Goal: Task Accomplishment & Management: Use online tool/utility

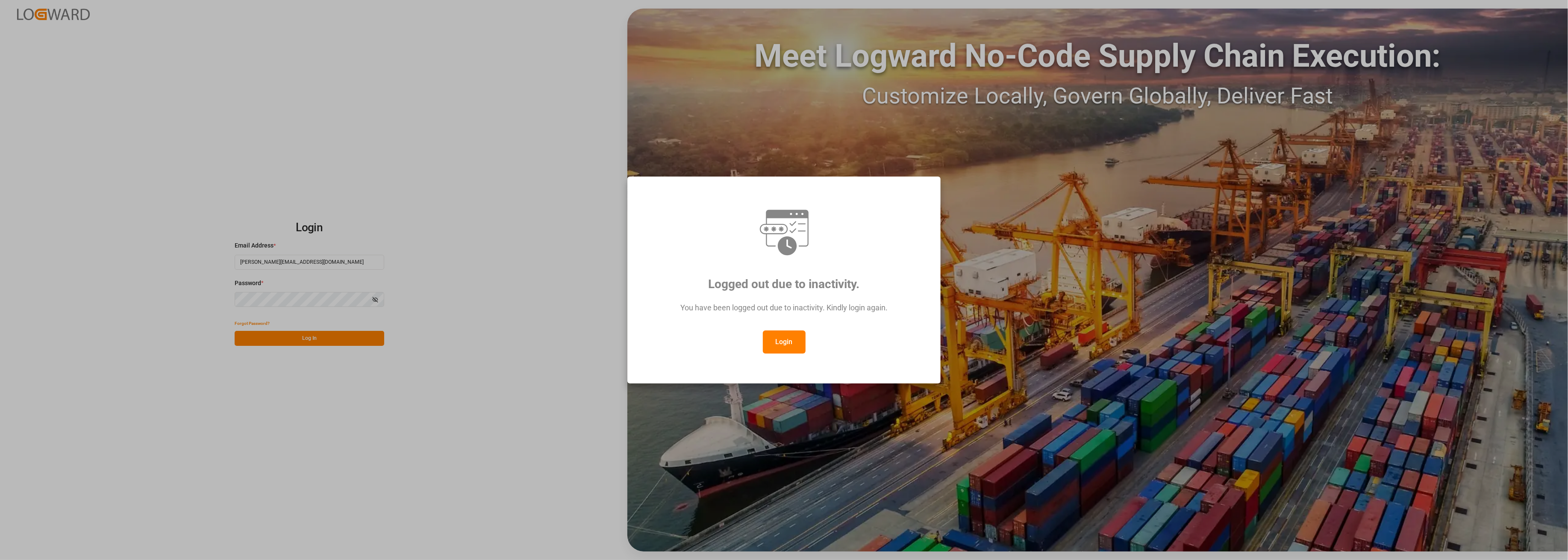
click at [787, 341] on button "Login" at bounding box center [784, 342] width 42 height 23
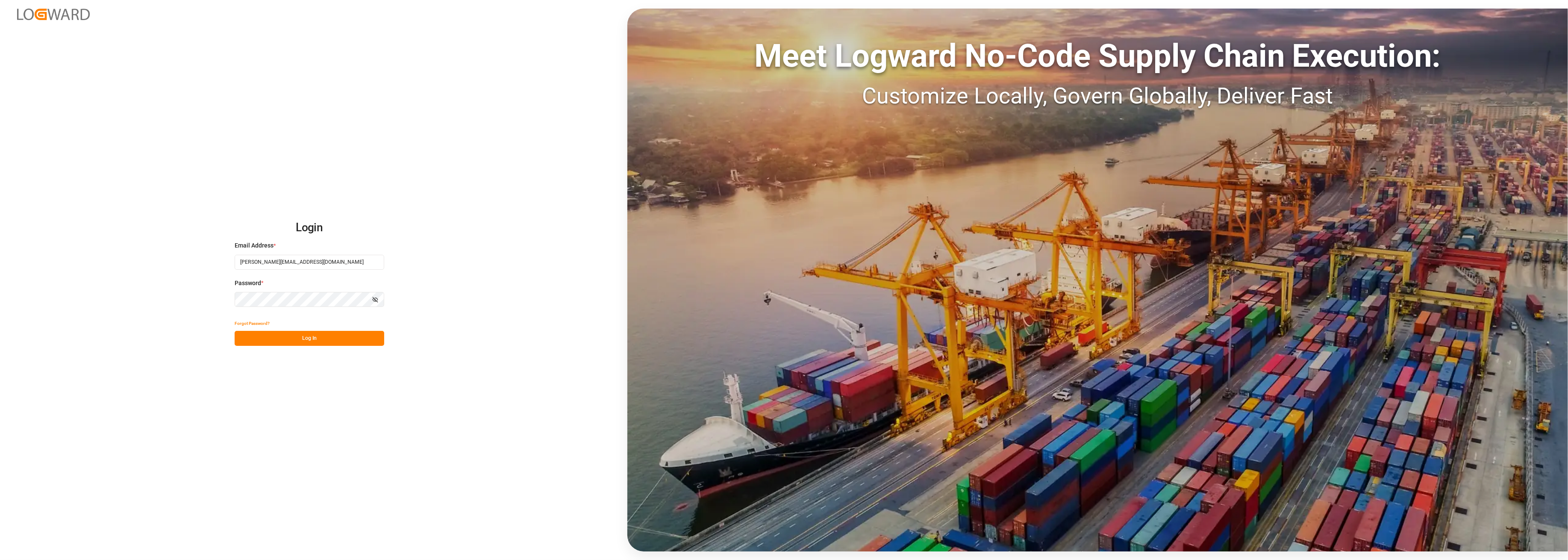
click at [306, 335] on button "Log In" at bounding box center [310, 338] width 149 height 15
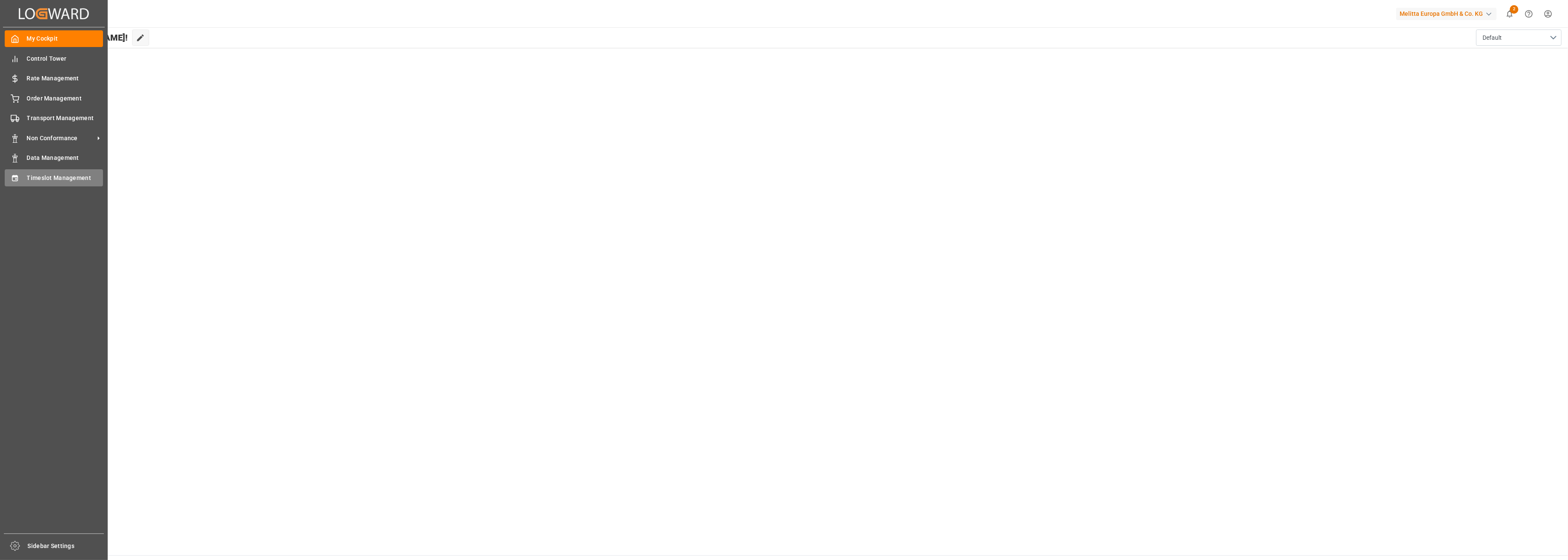
click at [36, 176] on span "Timeslot Management" at bounding box center [64, 178] width 76 height 9
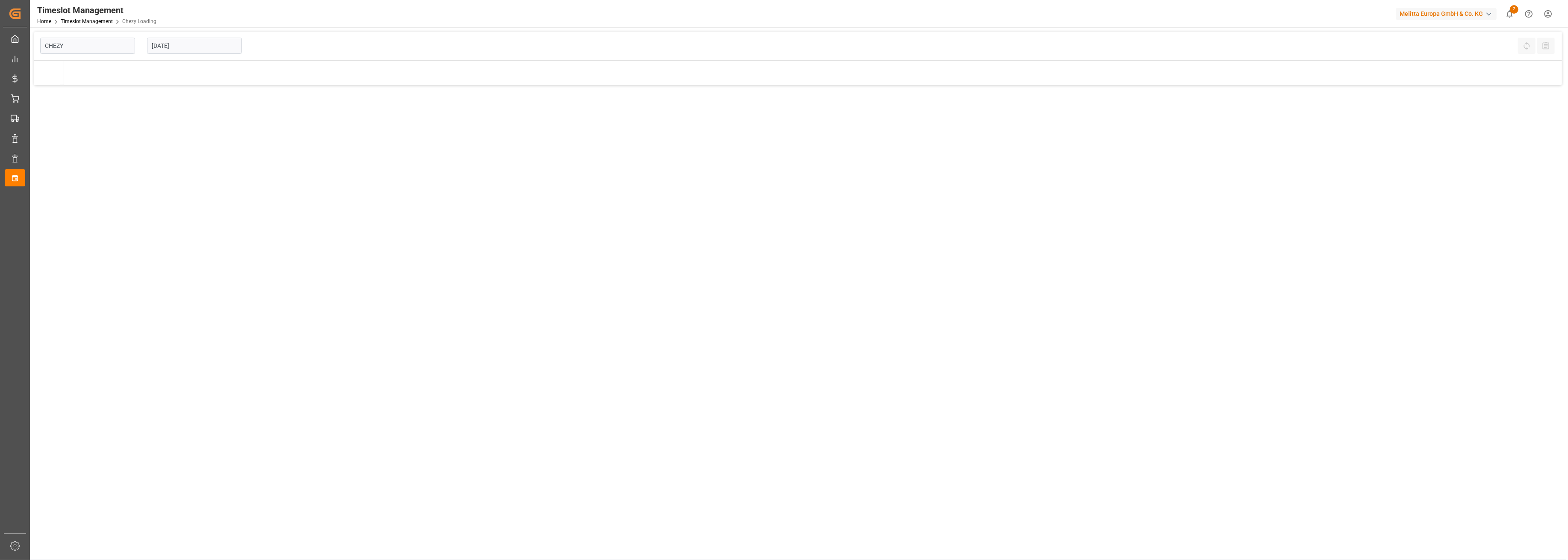
type input "Chezy Loading"
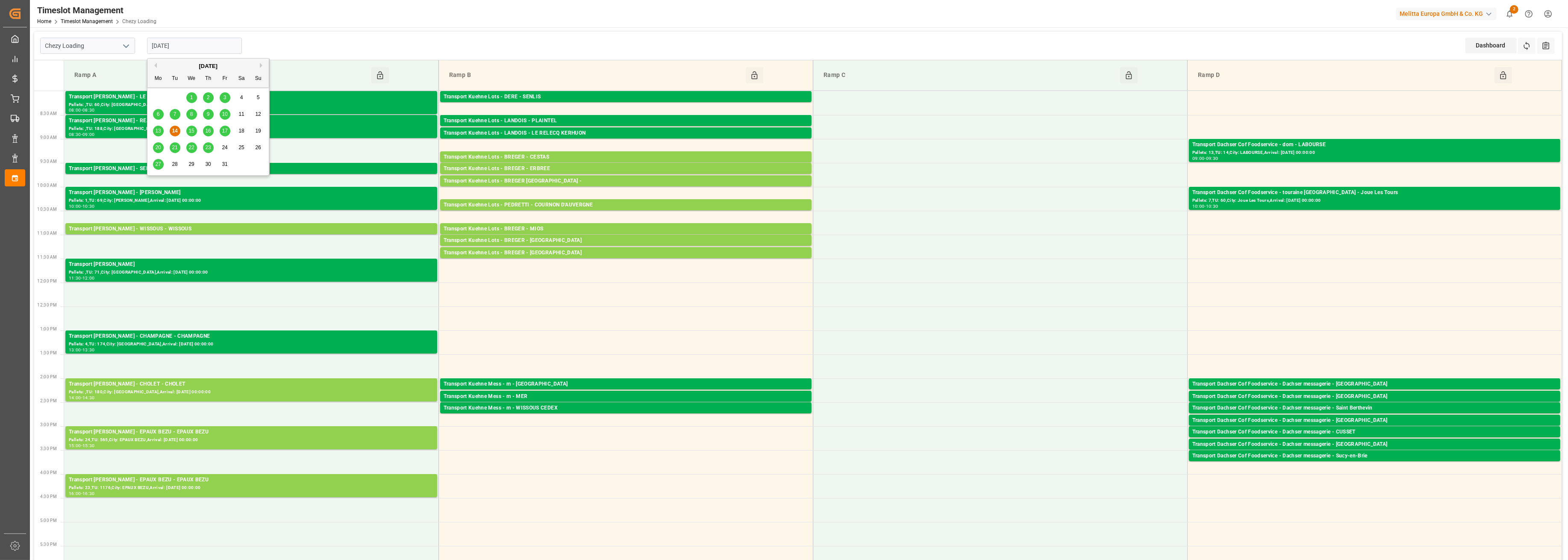
click at [214, 48] on input "[DATE]" at bounding box center [194, 46] width 95 height 17
click at [192, 130] on span "15" at bounding box center [192, 131] width 6 height 6
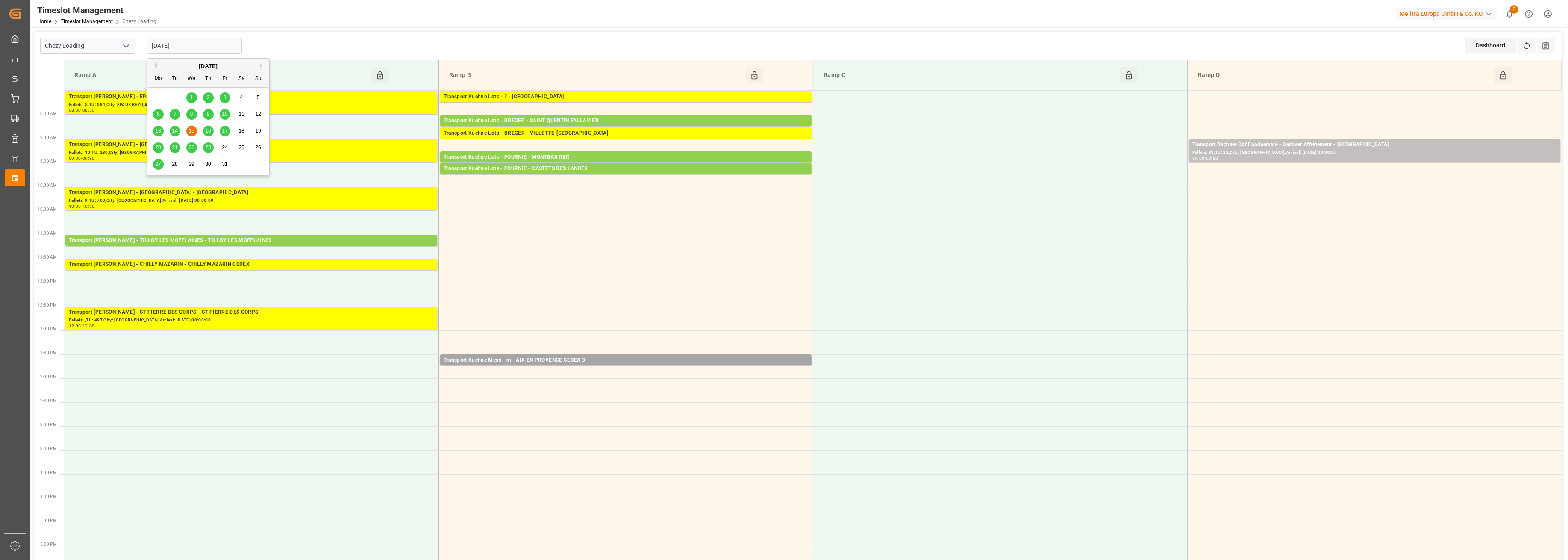
click at [195, 45] on input "[DATE]" at bounding box center [194, 46] width 95 height 17
click at [210, 131] on span "16" at bounding box center [208, 131] width 6 height 6
type input "[DATE]"
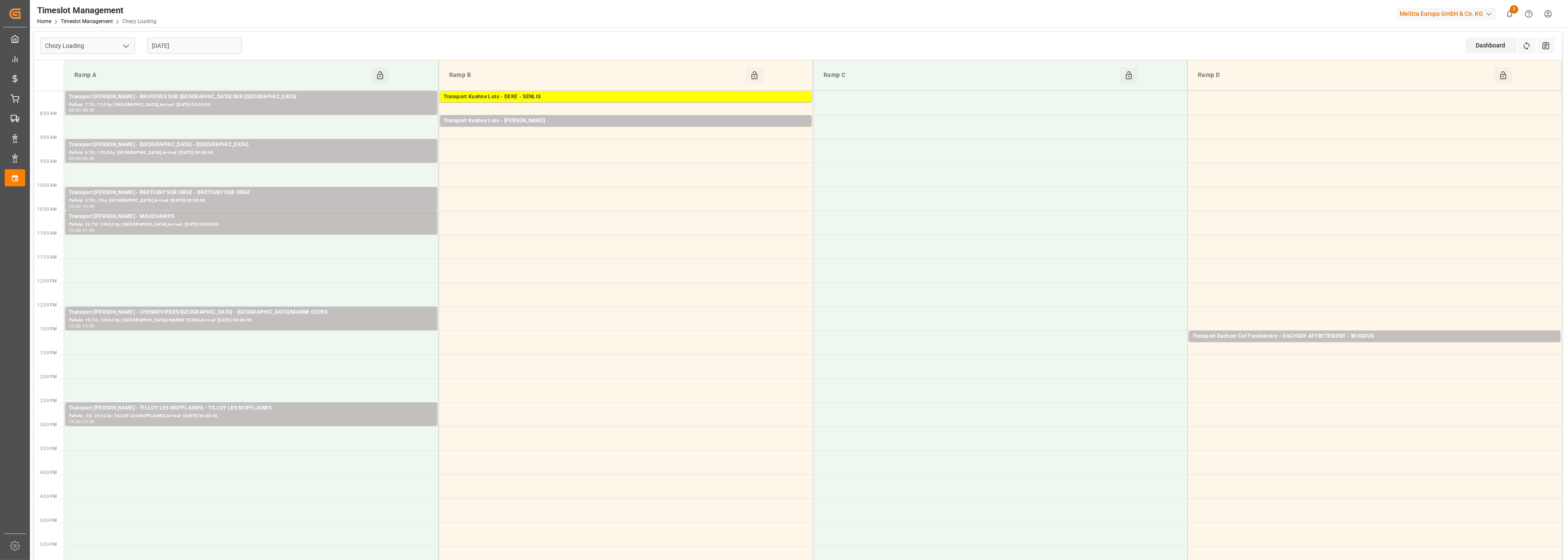
click at [194, 46] on input "[DATE]" at bounding box center [194, 46] width 95 height 17
click at [124, 45] on icon "open menu" at bounding box center [125, 46] width 10 height 10
click at [95, 85] on div "Chezy Unloading" at bounding box center [88, 84] width 94 height 19
type input "Chezy Unloading"
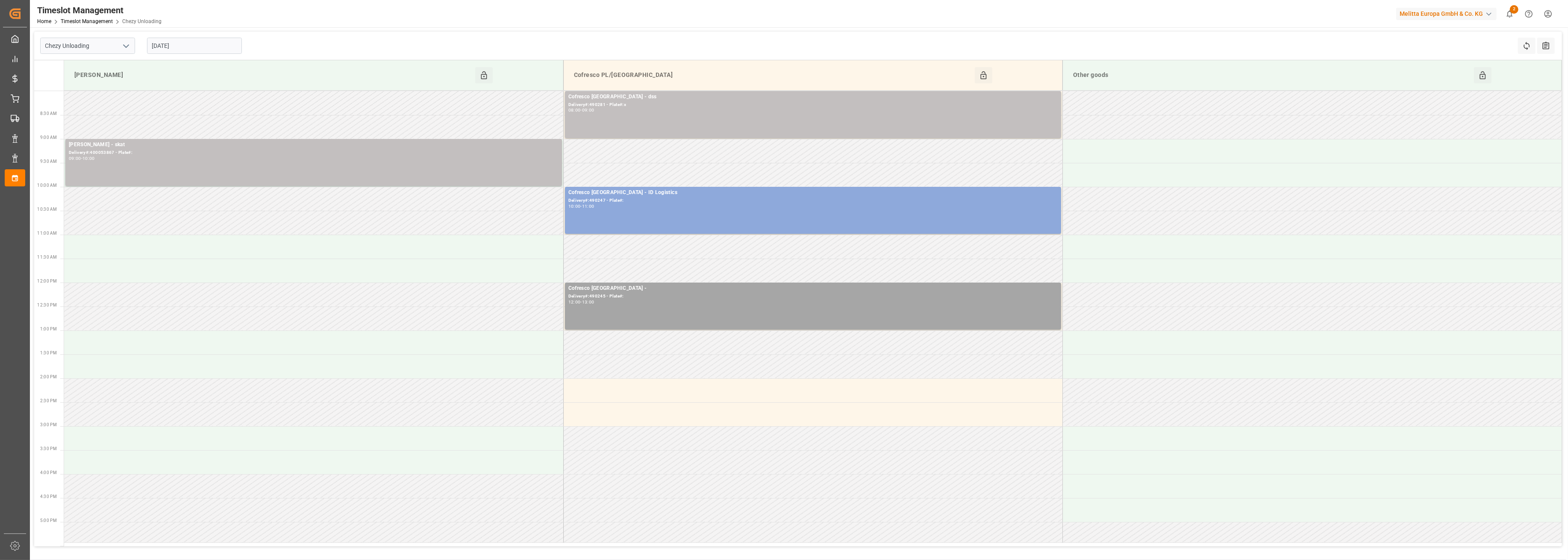
click at [158, 48] on input "[DATE]" at bounding box center [194, 46] width 95 height 17
click at [193, 129] on span "15" at bounding box center [192, 131] width 6 height 6
type input "[DATE]"
